Goal: Task Accomplishment & Management: Complete application form

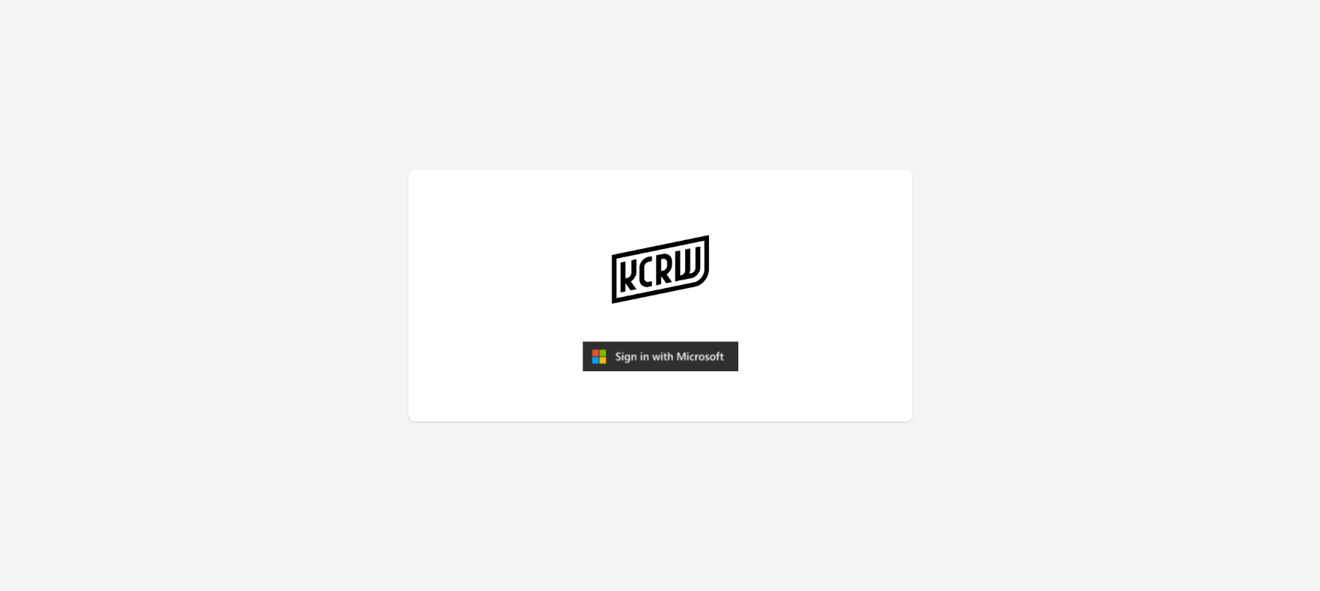
click at [613, 362] on img "submit" at bounding box center [660, 356] width 156 height 30
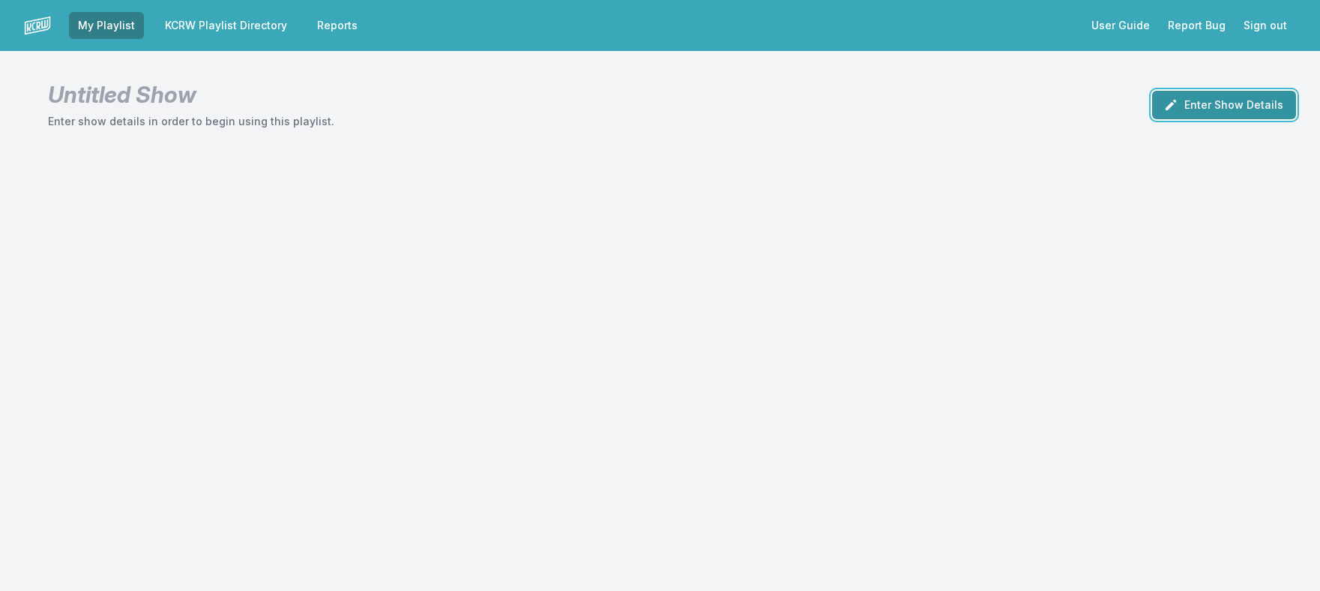
click at [1223, 97] on button "Enter Show Details" at bounding box center [1224, 105] width 144 height 28
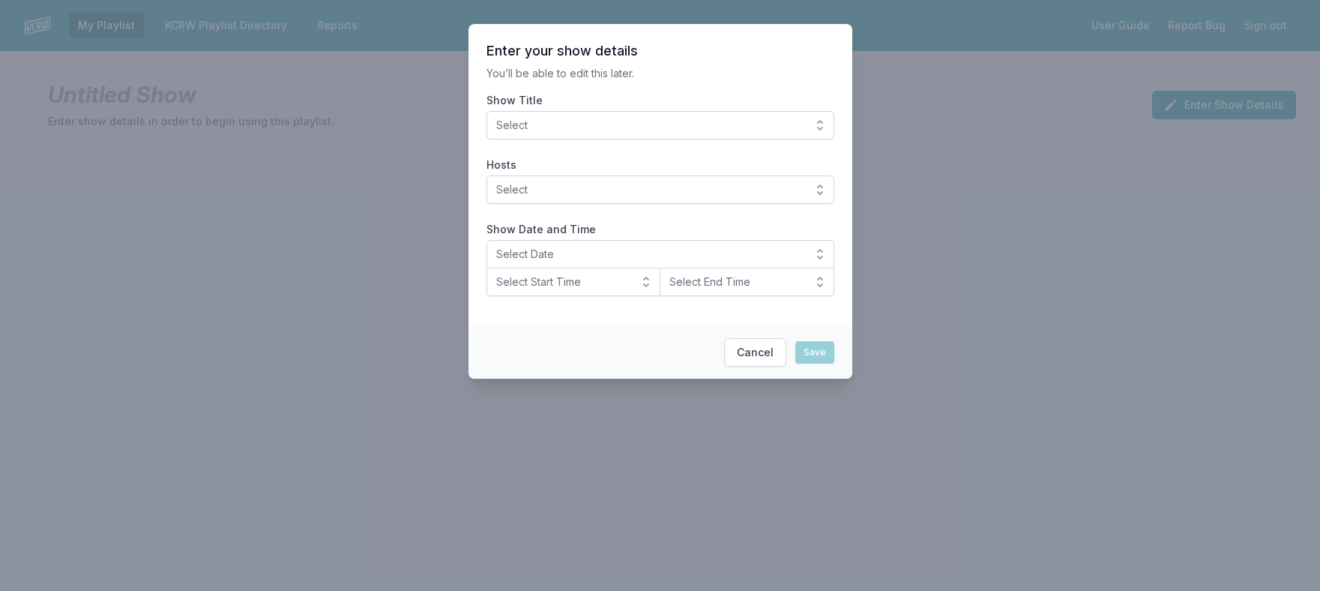
click at [649, 120] on span "Select" at bounding box center [649, 125] width 307 height 15
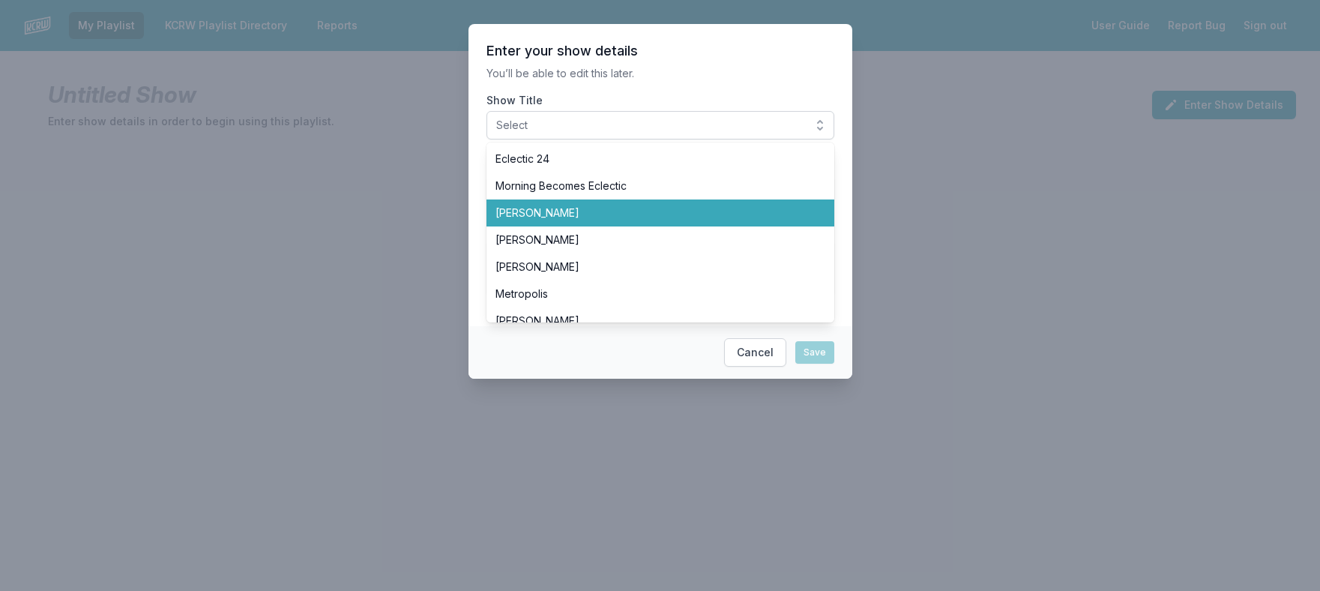
click at [672, 212] on span "Anne Litt" at bounding box center [651, 212] width 312 height 15
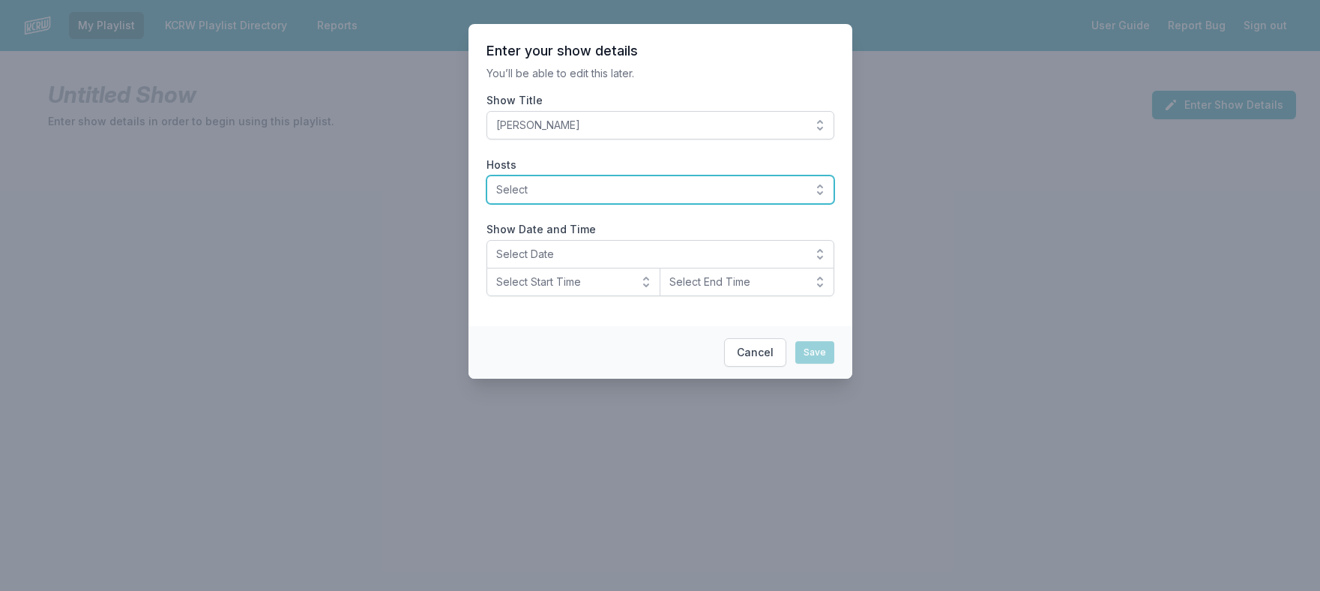
click at [665, 188] on span "Select" at bounding box center [649, 189] width 307 height 15
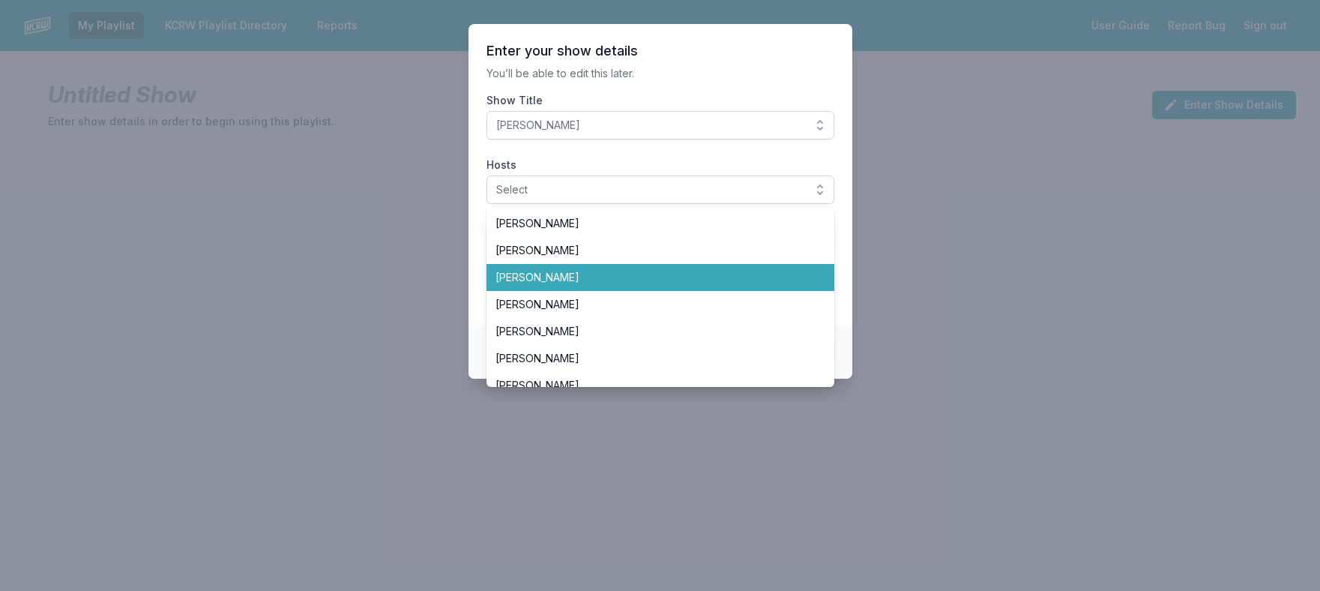
click at [701, 280] on span "Anne Litt" at bounding box center [651, 277] width 312 height 15
click at [681, 268] on li "Anne Litt" at bounding box center [660, 277] width 348 height 27
click at [695, 278] on span "Anne Litt" at bounding box center [651, 277] width 312 height 15
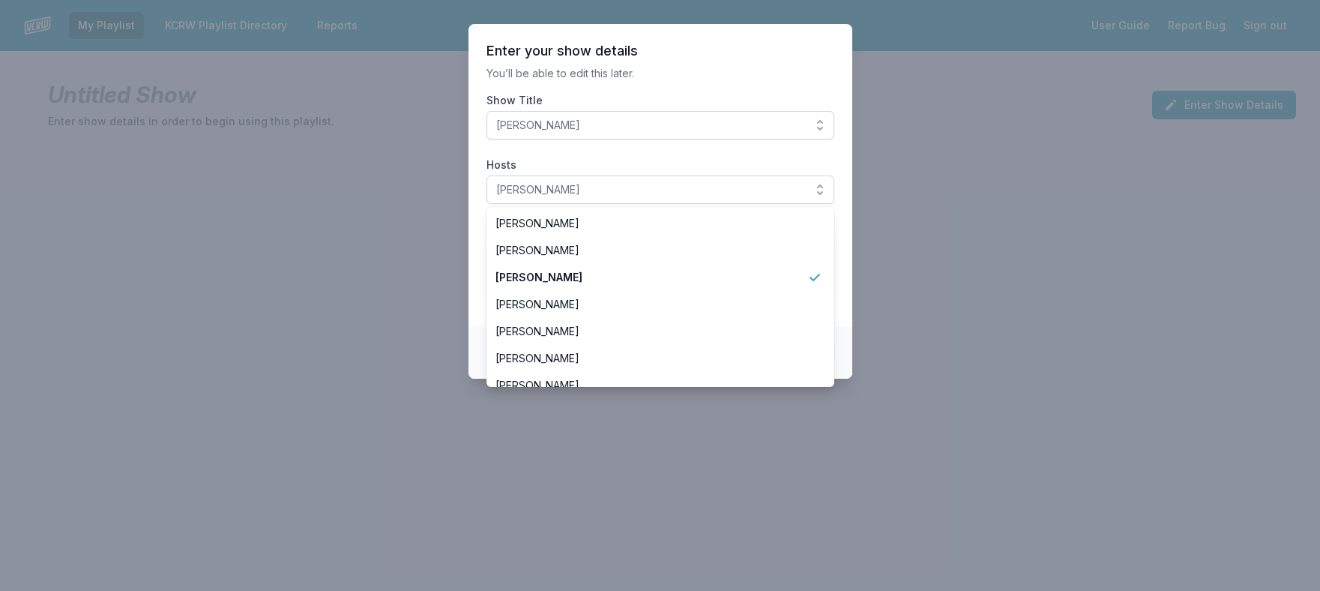
click at [655, 72] on p "You’ll be able to edit this later." at bounding box center [660, 73] width 348 height 15
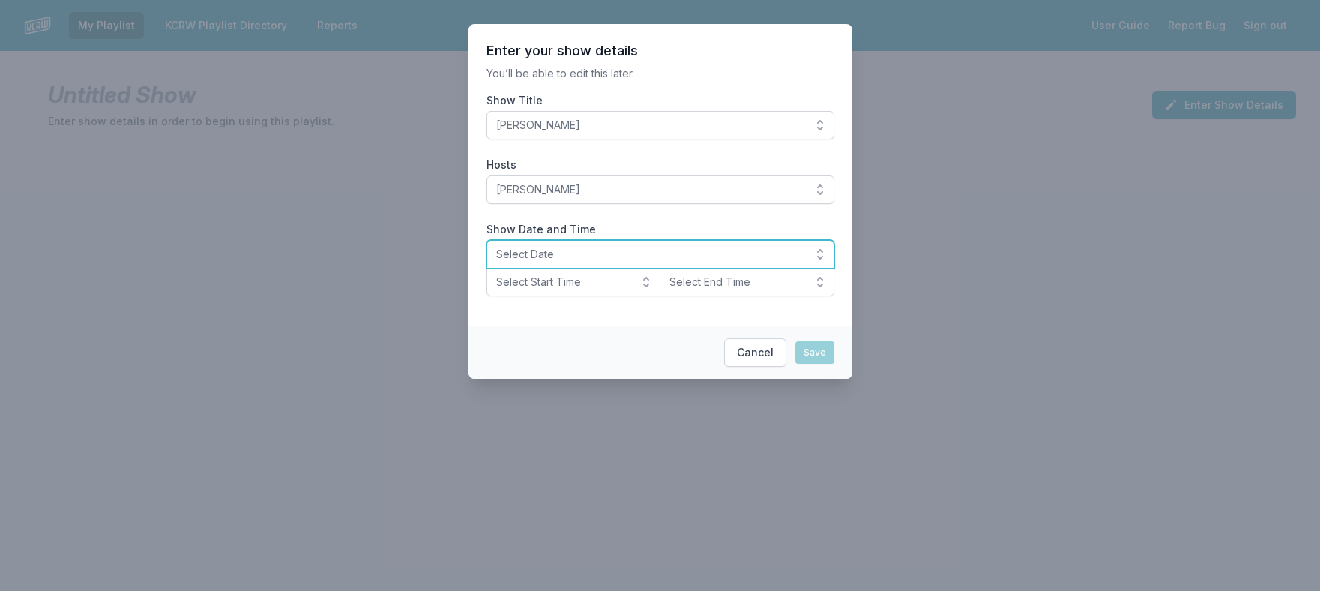
click at [702, 257] on span "Select Date" at bounding box center [649, 254] width 307 height 15
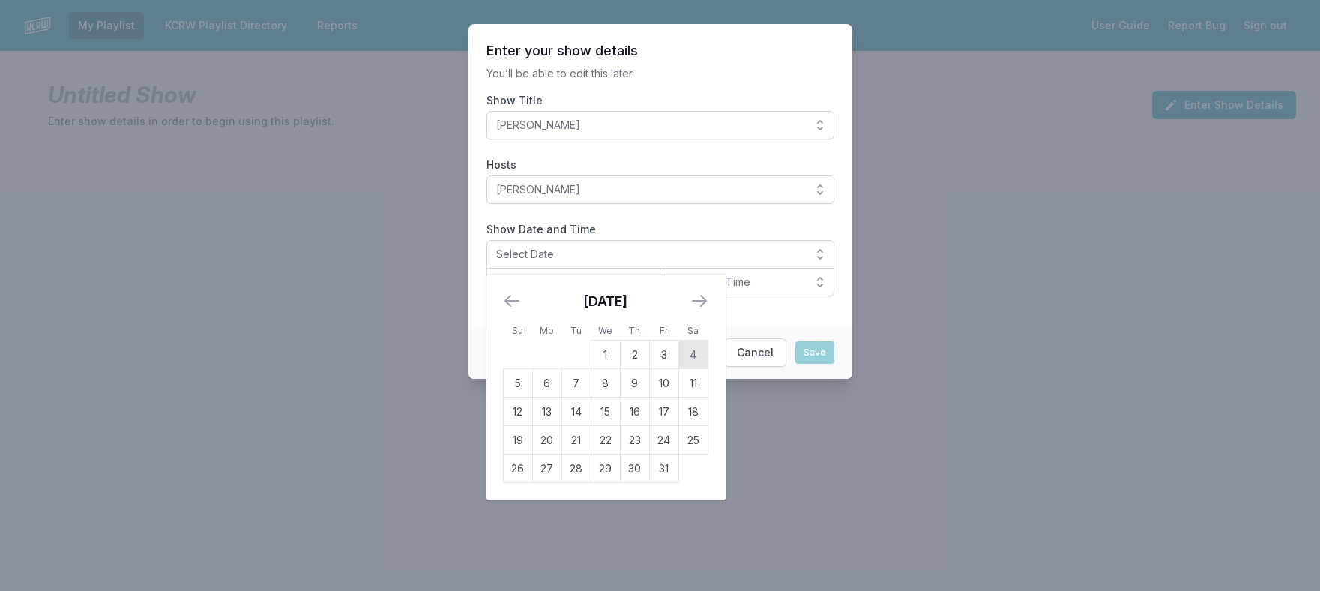
click at [696, 349] on td "4" at bounding box center [692, 354] width 29 height 28
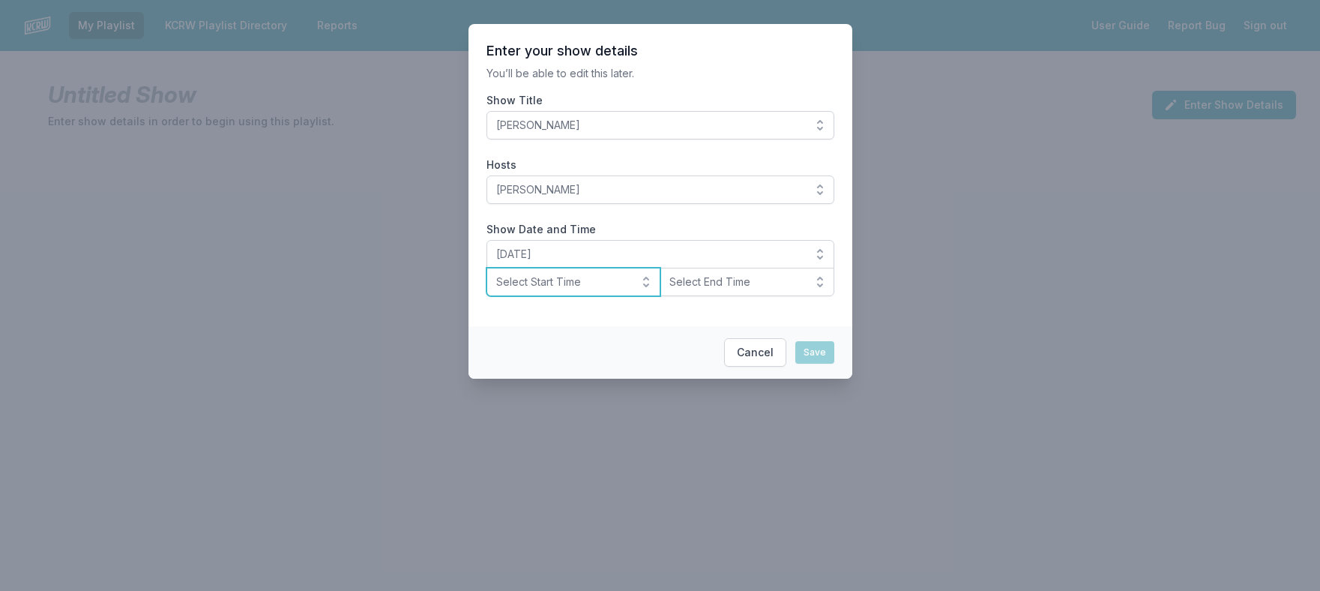
click at [627, 276] on span "Select Start Time" at bounding box center [563, 281] width 134 height 15
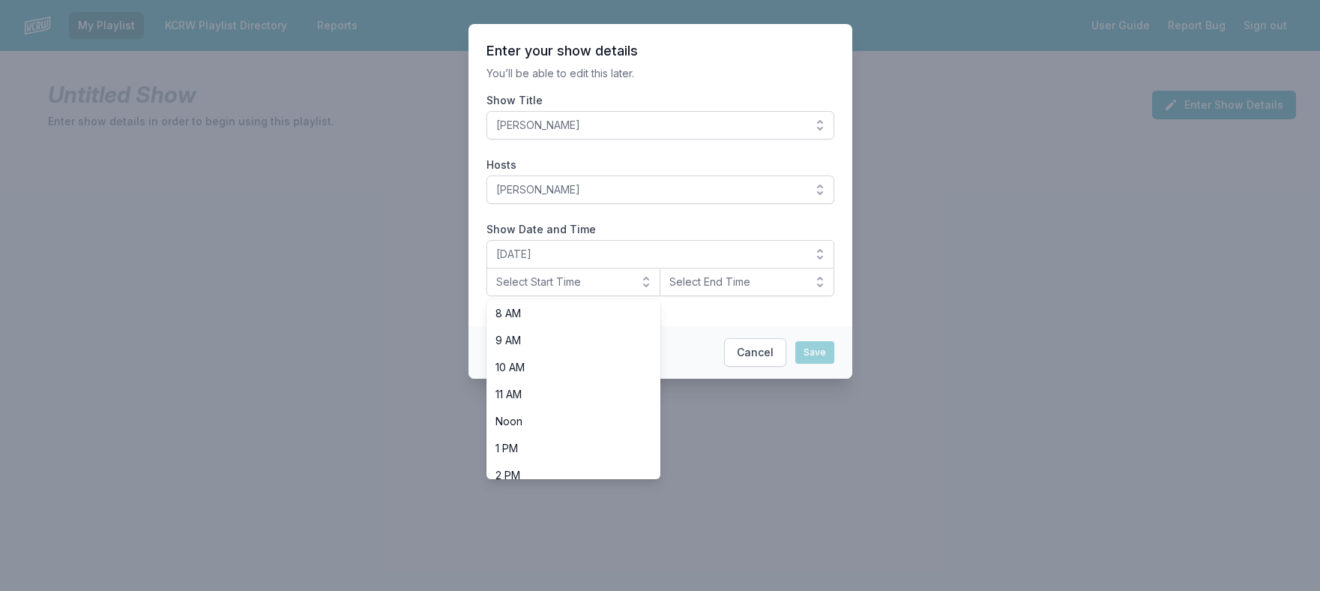
scroll to position [225, 0]
click at [612, 411] on span "Noon" at bounding box center [564, 414] width 139 height 15
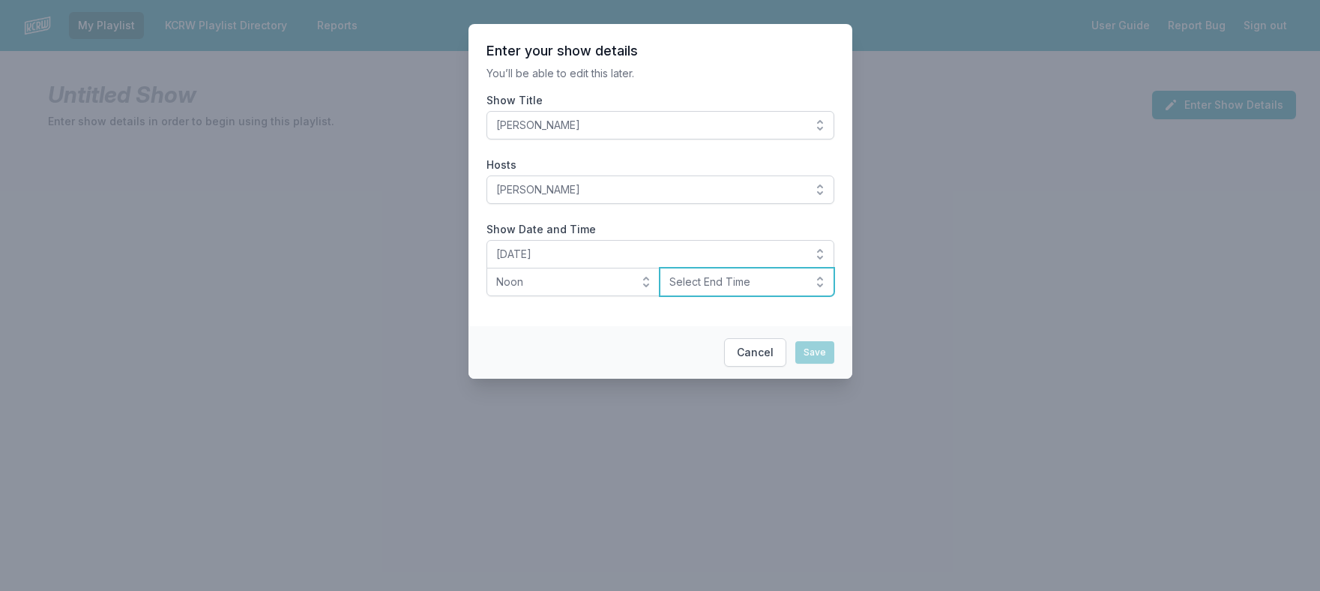
click at [680, 280] on span "Select End Time" at bounding box center [736, 281] width 134 height 15
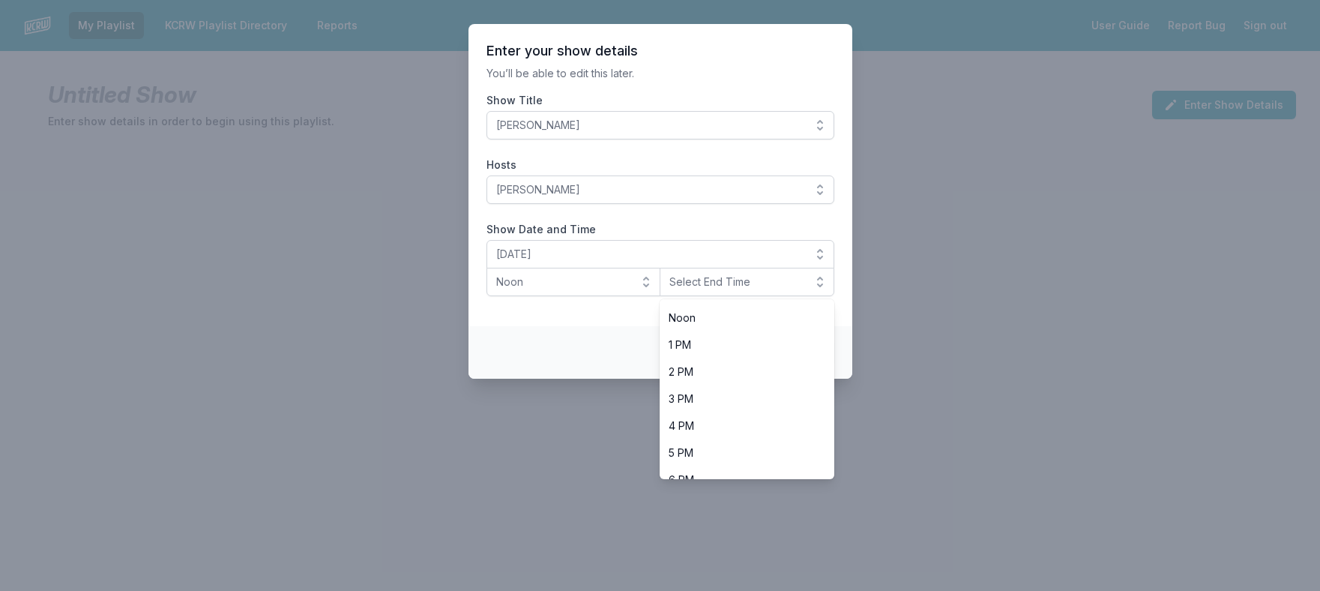
scroll to position [375, 0]
click at [682, 343] on span "3 PM" at bounding box center [738, 345] width 139 height 15
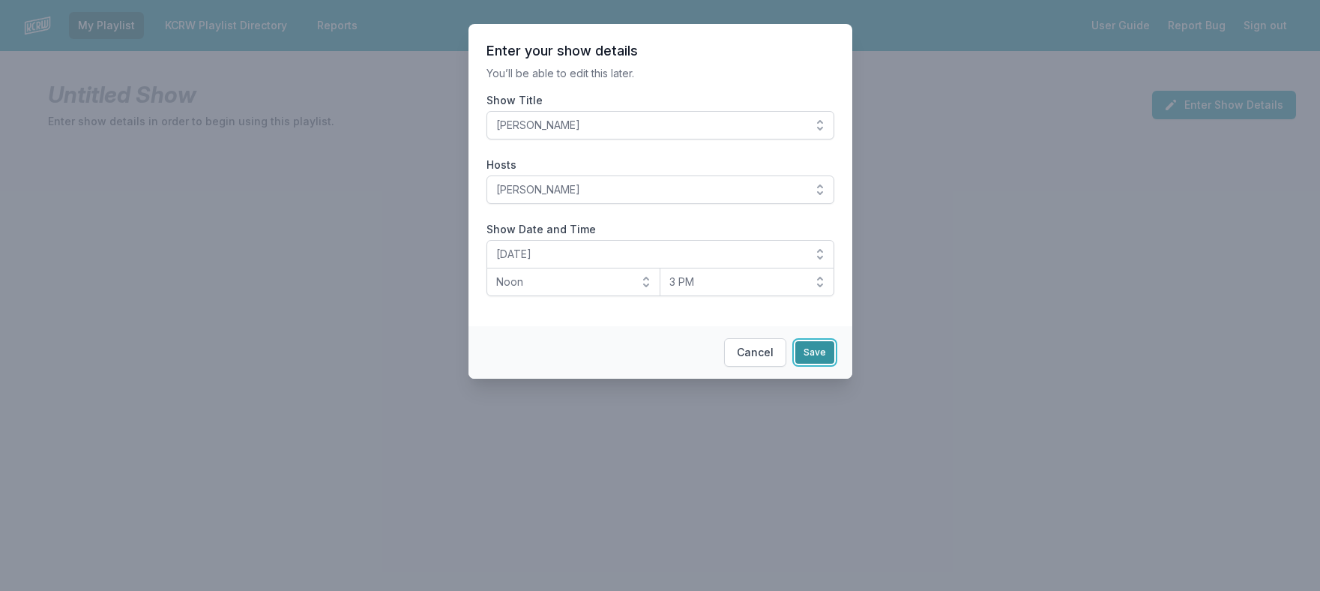
click at [809, 357] on button "Save" at bounding box center [814, 352] width 39 height 22
